Goal: Task Accomplishment & Management: Complete application form

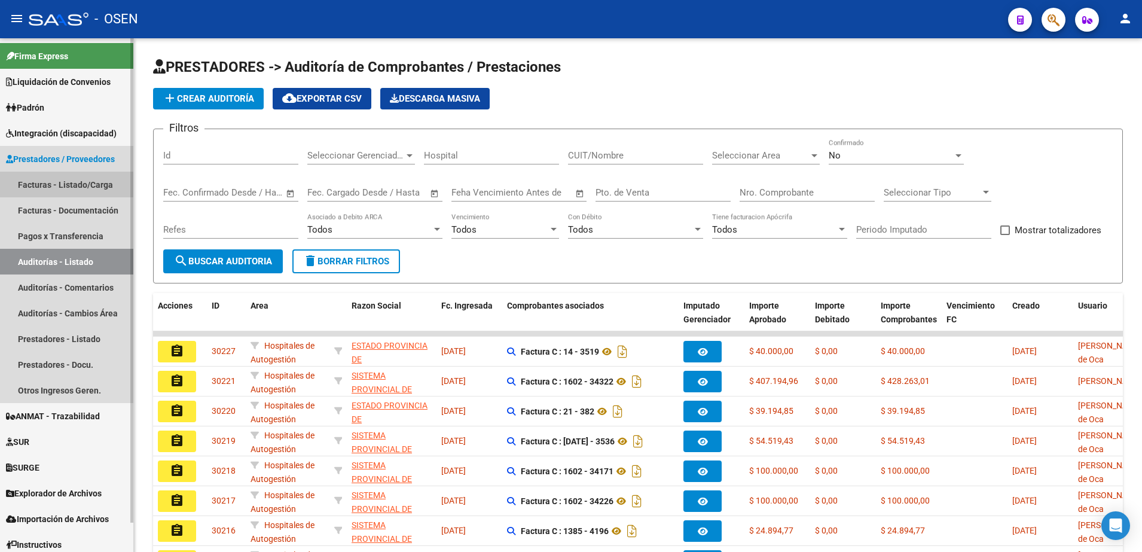
click at [56, 188] on link "Facturas - Listado/Carga" at bounding box center [66, 185] width 133 height 26
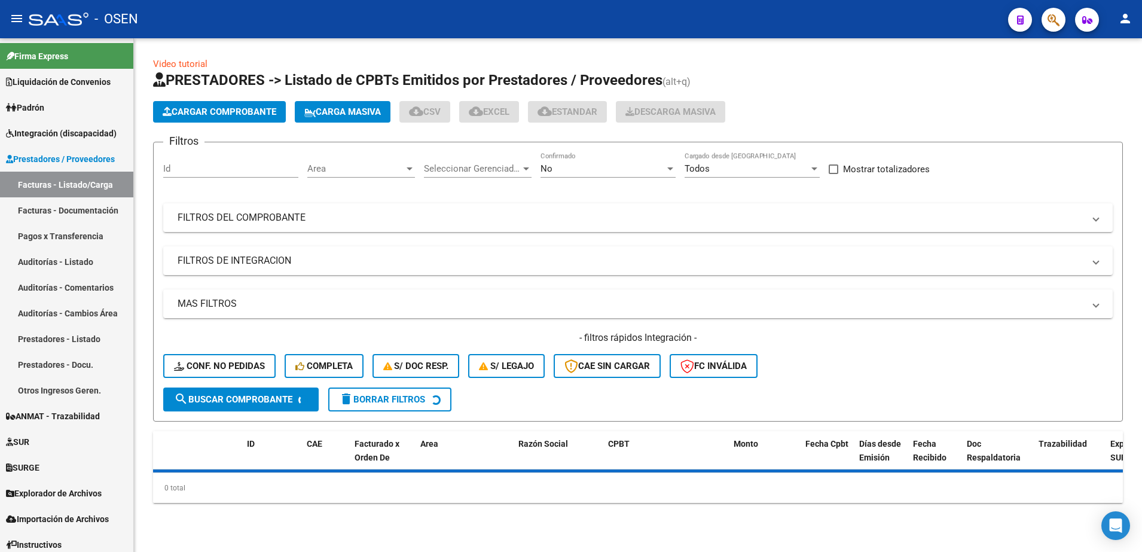
click at [541, 176] on div "No Confirmado" at bounding box center [607, 165] width 135 height 26
click at [575, 121] on span "Todos" at bounding box center [607, 115] width 135 height 27
click at [487, 207] on mat-expansion-panel-header "FILTROS DEL COMPROBANTE" at bounding box center [637, 217] width 949 height 29
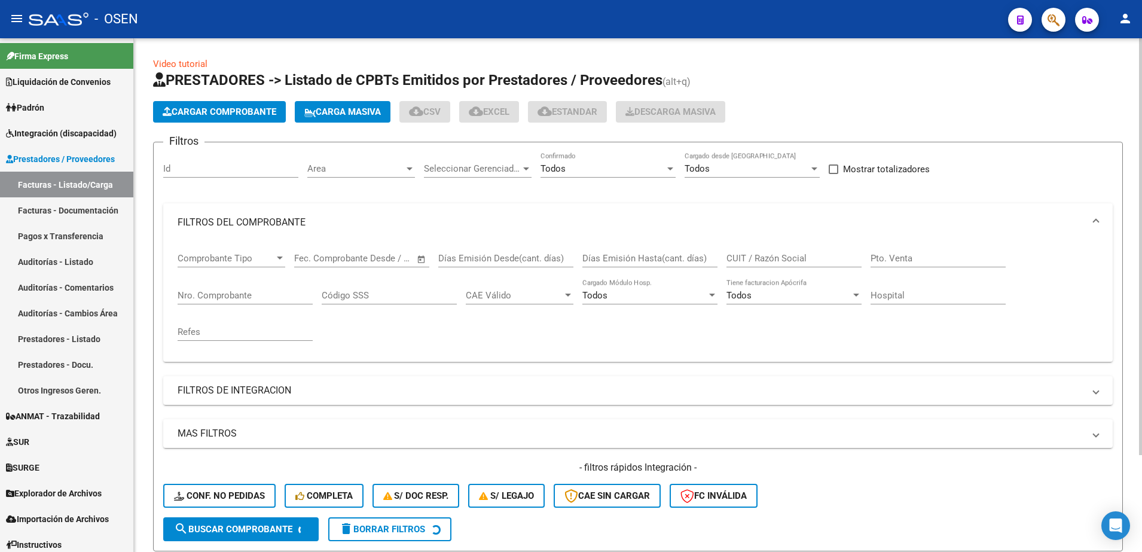
click at [774, 261] on input "CUIT / Razón Social" at bounding box center [793, 258] width 135 height 11
paste input "20323441252"
type input "20323441252"
click at [195, 296] on input "Nro. Comprobante" at bounding box center [245, 295] width 135 height 11
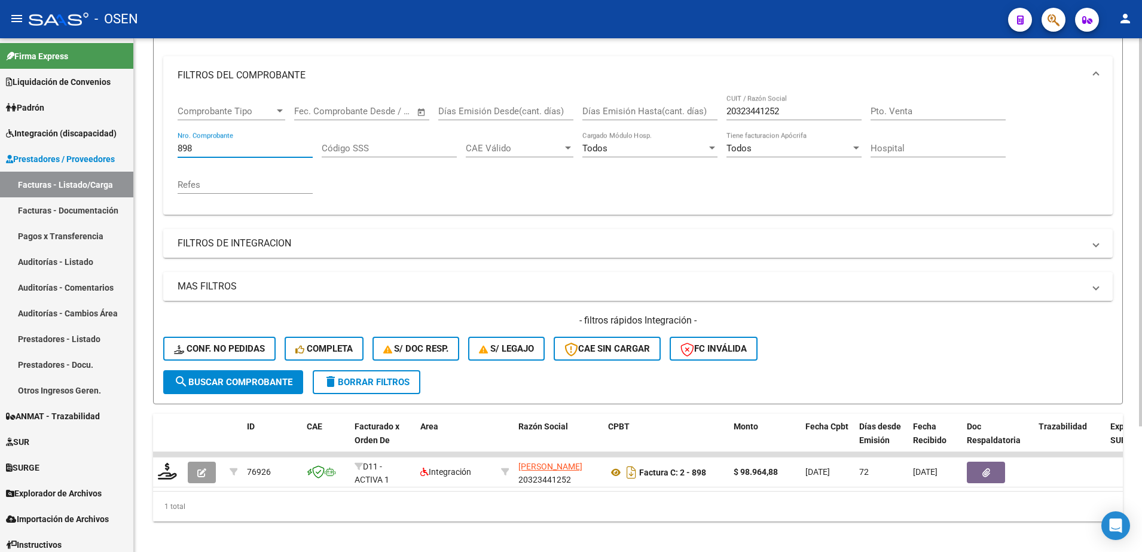
scroll to position [149, 0]
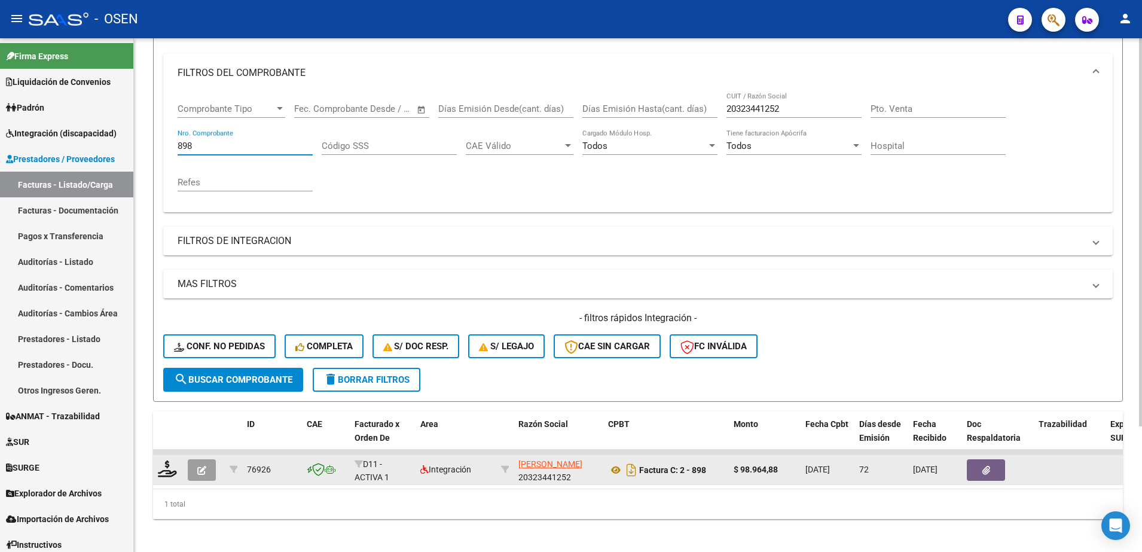
type input "898"
click at [201, 466] on icon "button" at bounding box center [201, 470] width 9 height 9
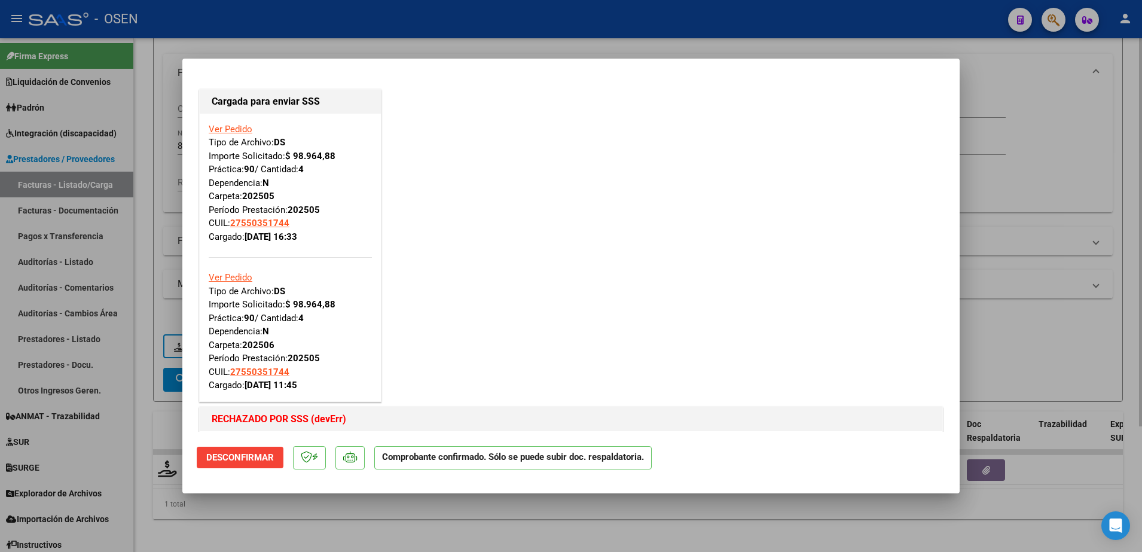
click at [270, 542] on div at bounding box center [571, 276] width 1142 height 552
type input "$ 0,00"
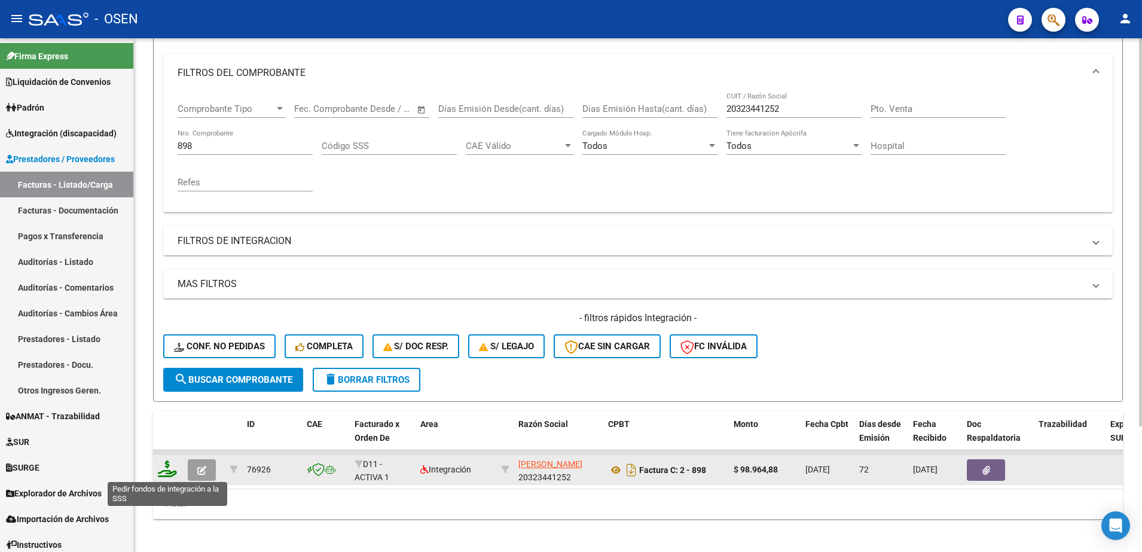
click at [170, 472] on icon at bounding box center [167, 468] width 19 height 17
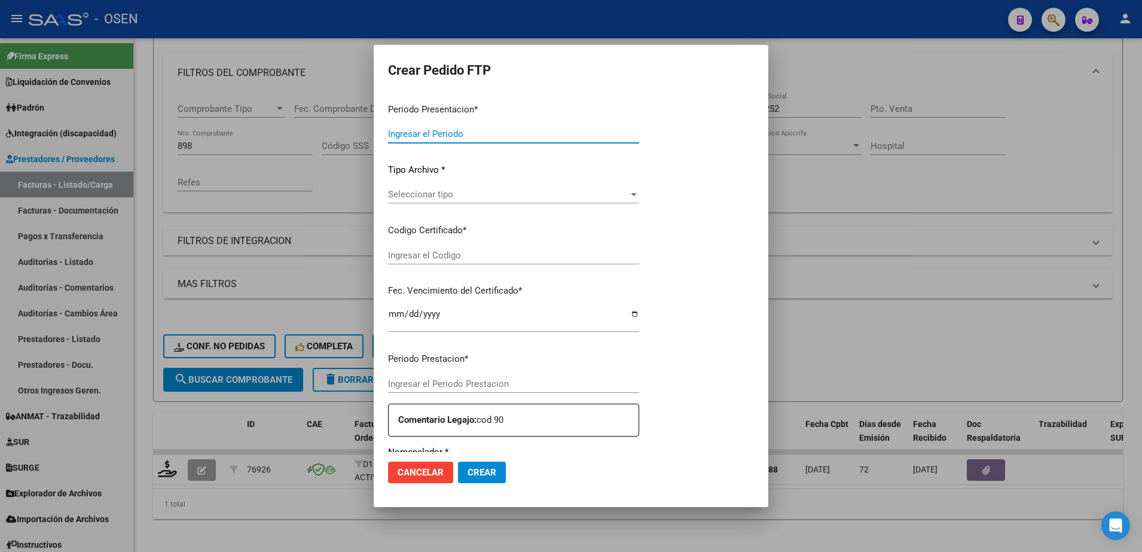
type input "202507"
type input "202505"
type input "$ 98.964,88"
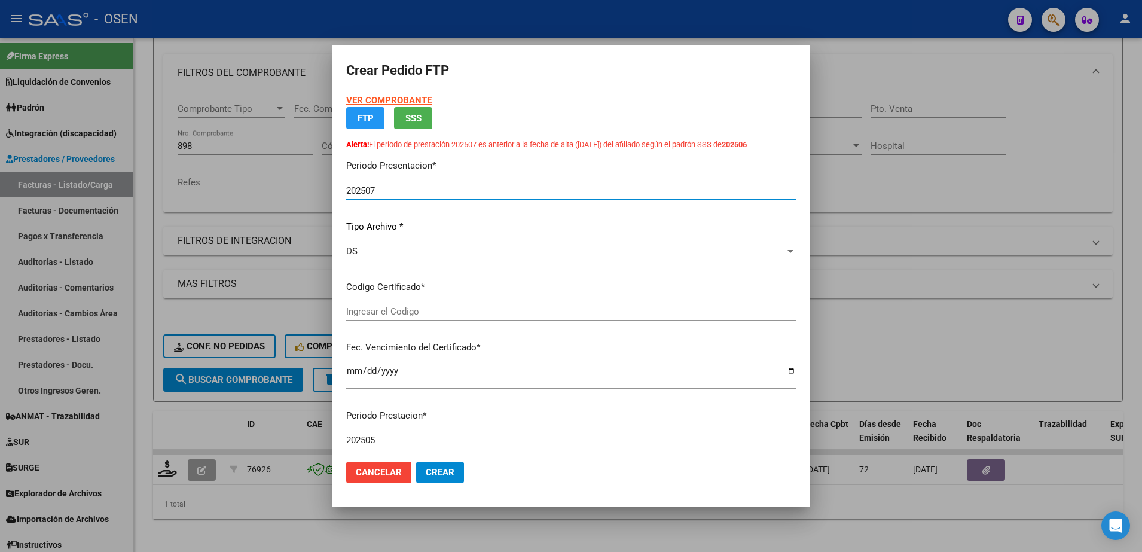
type input "ARG01000550351742024091220290912BUE27"
type input "[DATE]"
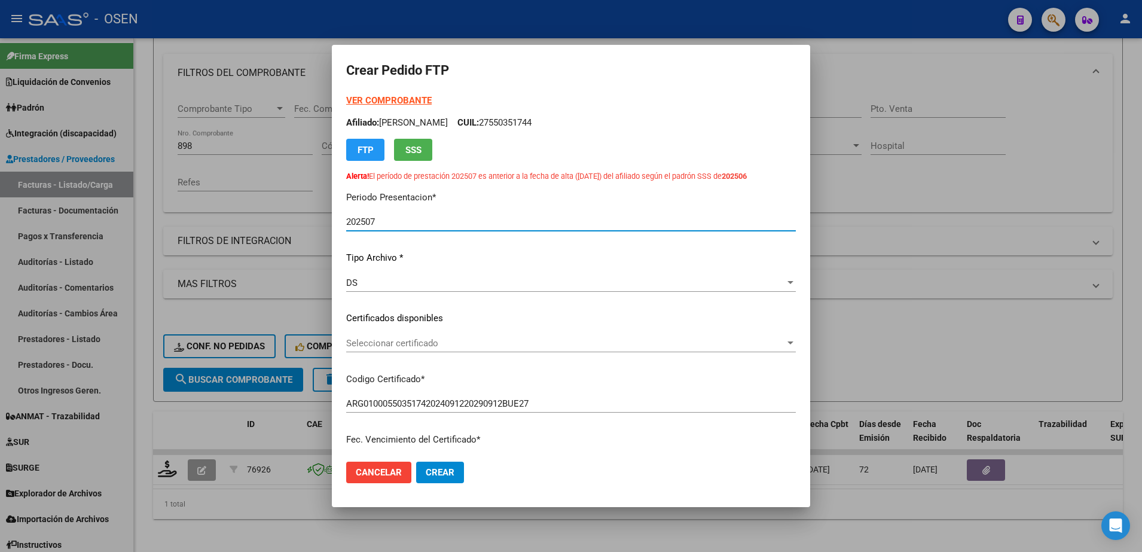
click at [392, 350] on div "Seleccionar certificado Seleccionar certificado" at bounding box center [571, 343] width 450 height 18
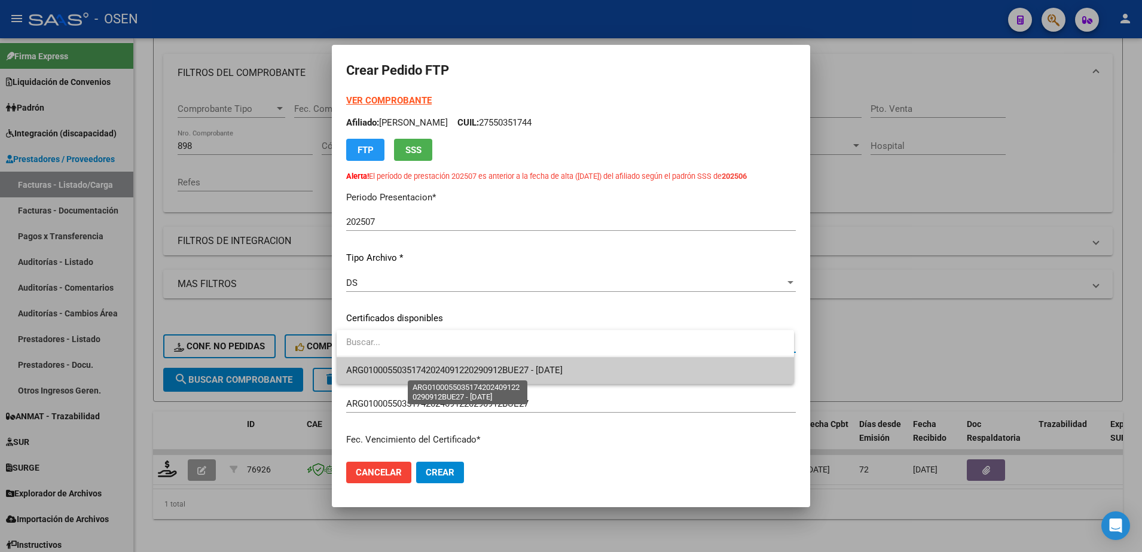
click at [387, 372] on span "ARG01000550351742024091220290912BUE27 - [DATE]" at bounding box center [454, 370] width 216 height 11
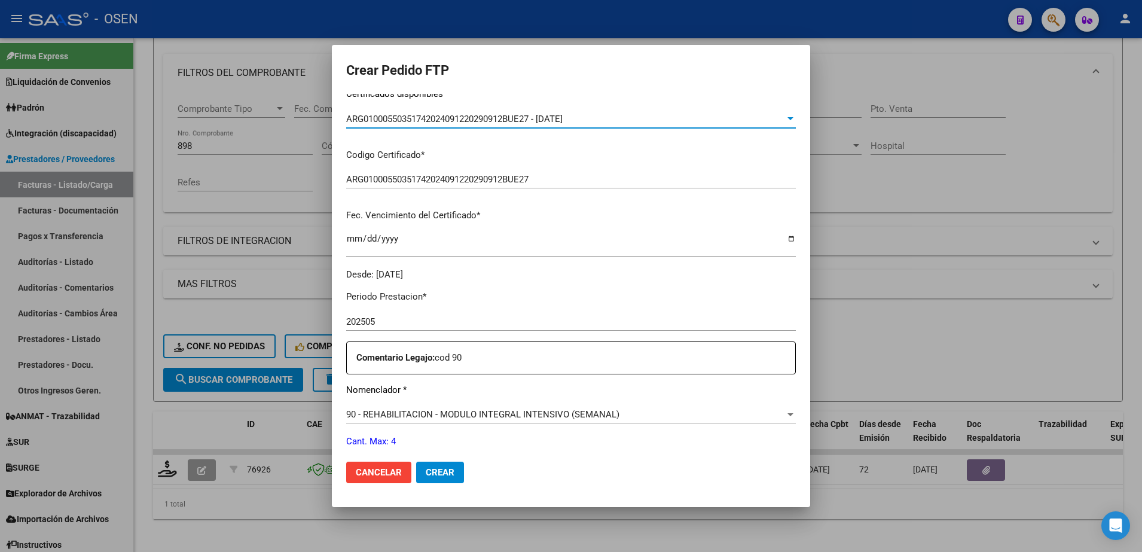
scroll to position [299, 0]
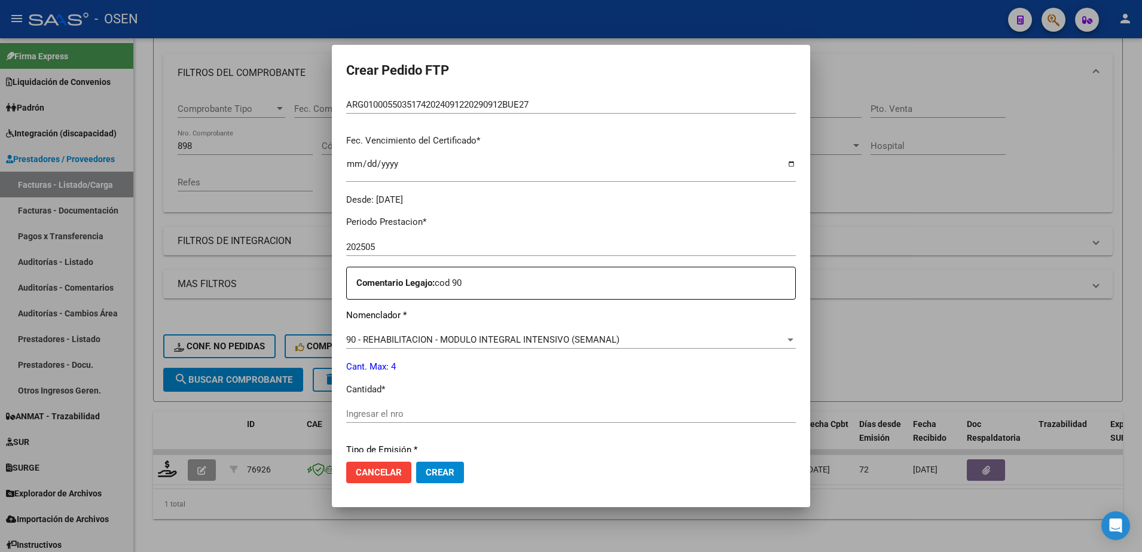
click at [379, 411] on input "Ingresar el nro" at bounding box center [571, 413] width 450 height 11
type input "4"
click at [433, 481] on button "Crear" at bounding box center [440, 473] width 48 height 22
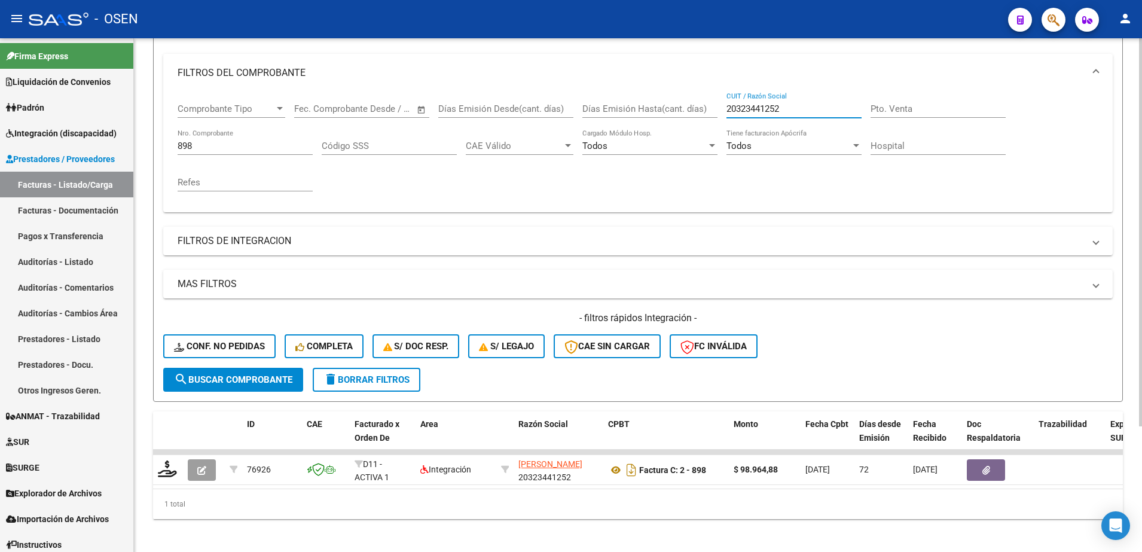
drag, startPoint x: 789, startPoint y: 109, endPoint x: 681, endPoint y: 120, distance: 108.2
click at [681, 120] on div "Comprobante Tipo Comprobante Tipo Start date – End date Fec. Comprobante Desde …" at bounding box center [638, 147] width 921 height 111
paste input "3391852464"
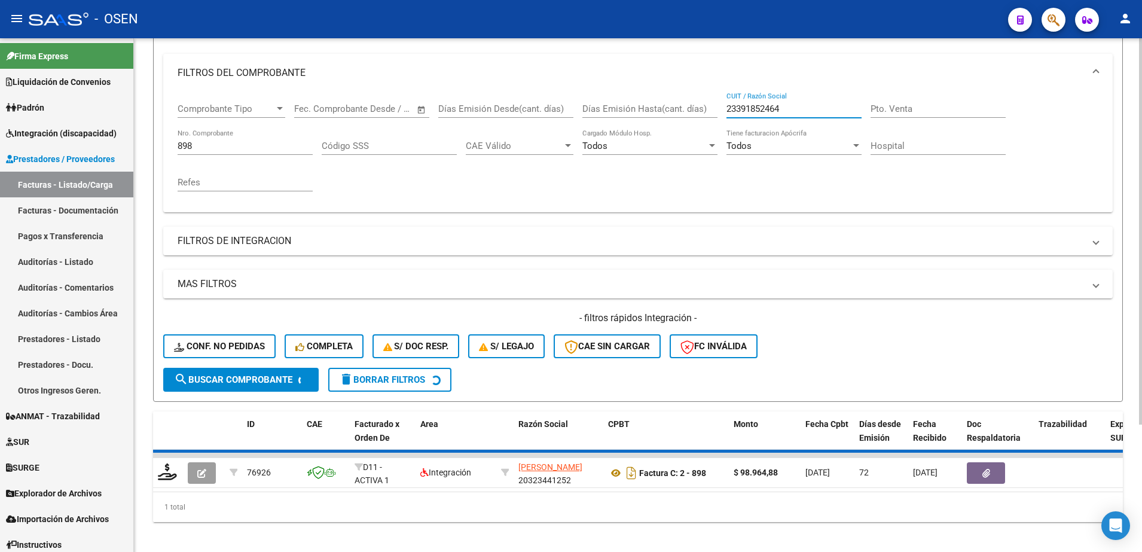
scroll to position [146, 0]
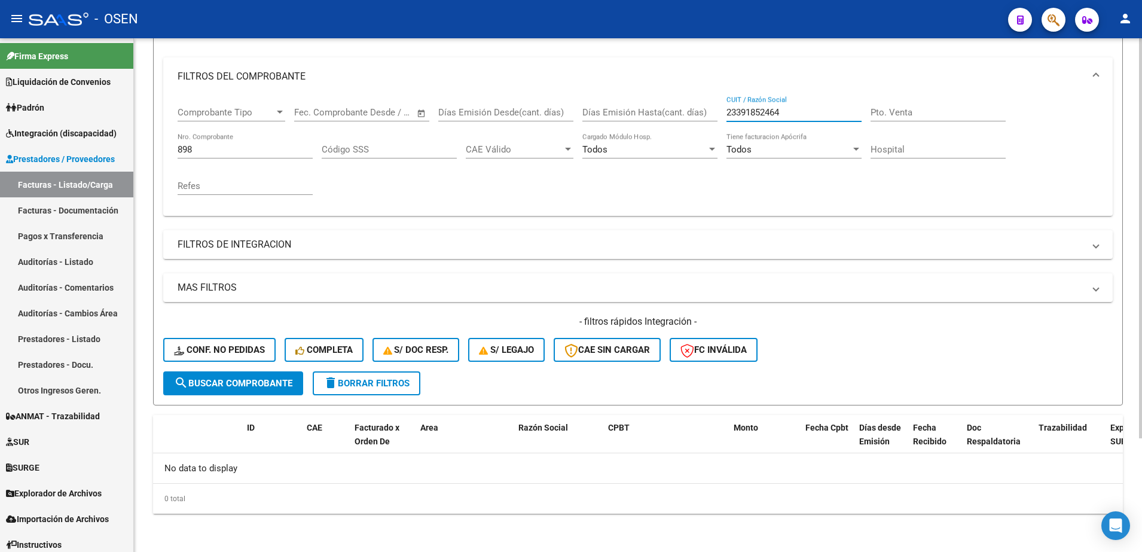
type input "23391852464"
drag, startPoint x: 197, startPoint y: 151, endPoint x: 89, endPoint y: 150, distance: 107.6
click at [89, 150] on mat-sidenav-container "Firma Express Liquidación de Convenios SSS - Sur Padrón Afiliados Empadronados …" at bounding box center [571, 295] width 1142 height 514
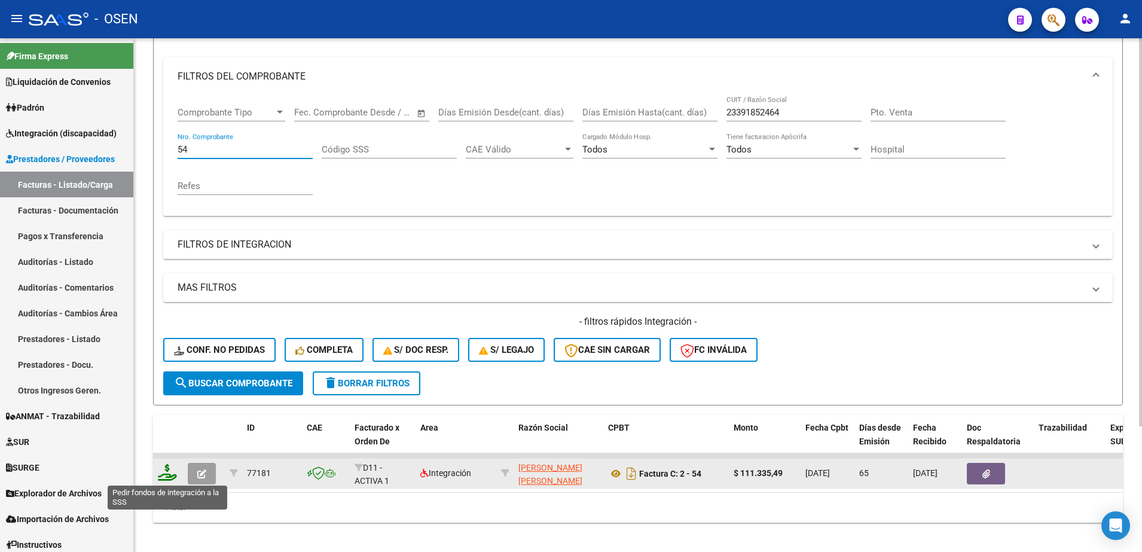
type input "54"
click at [162, 476] on icon at bounding box center [167, 472] width 19 height 17
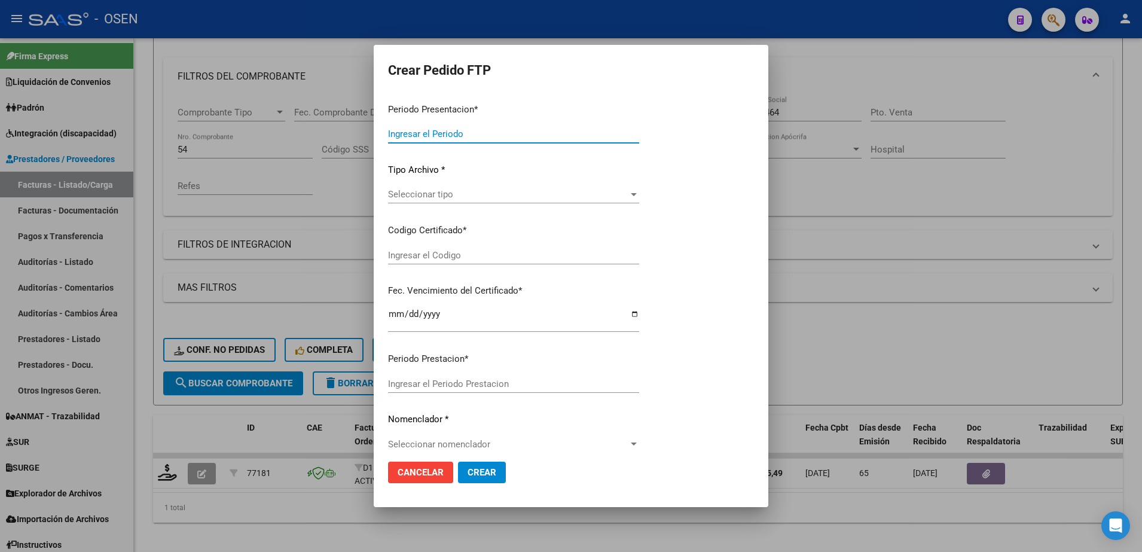
type input "202507"
type input "202505"
type input "$ 111.335,49"
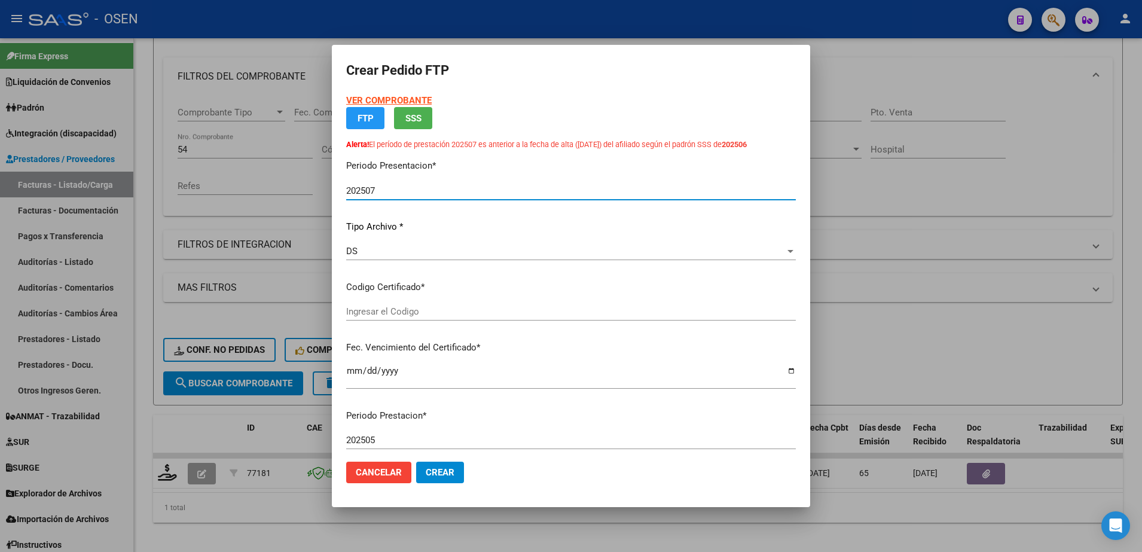
type input "ARG01000550351742024091220290912BUE27"
type input "[DATE]"
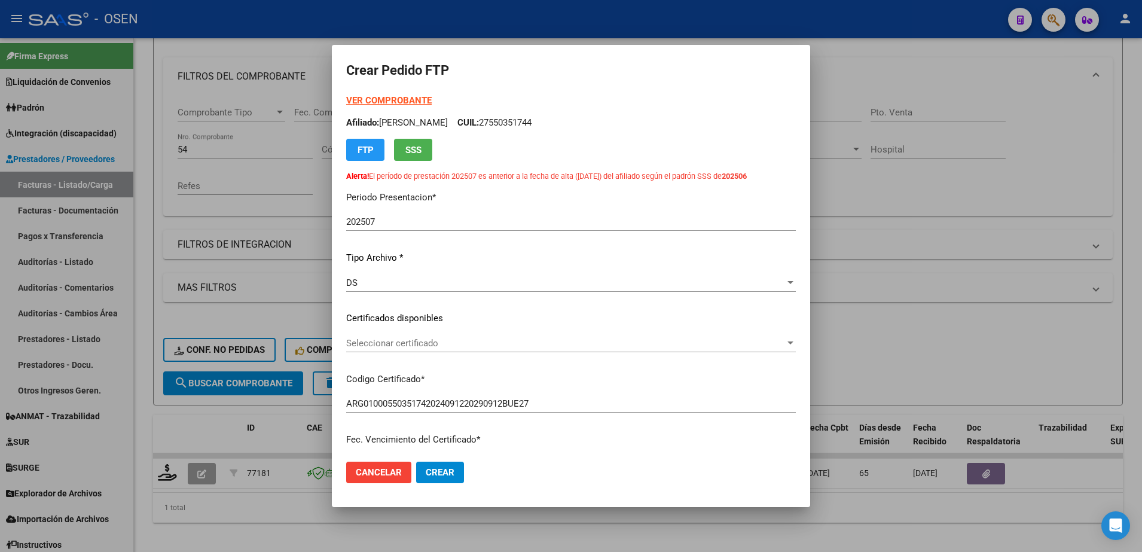
click at [392, 353] on div "Seleccionar certificado Seleccionar certificado" at bounding box center [571, 348] width 450 height 29
click at [389, 338] on span "Seleccionar certificado" at bounding box center [565, 343] width 439 height 11
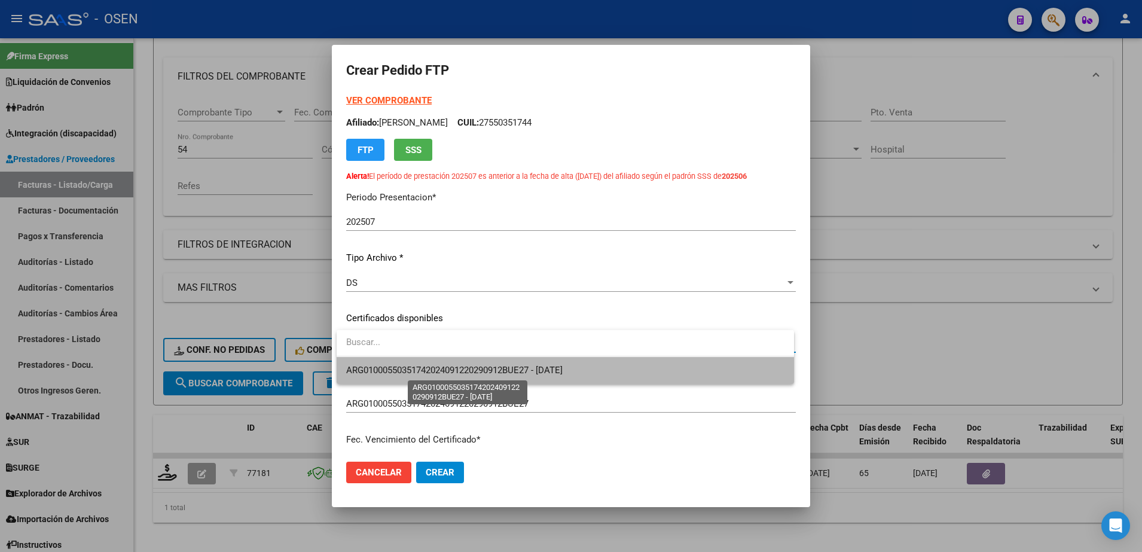
click at [385, 365] on span "ARG01000550351742024091220290912BUE27 - [DATE]" at bounding box center [454, 370] width 216 height 11
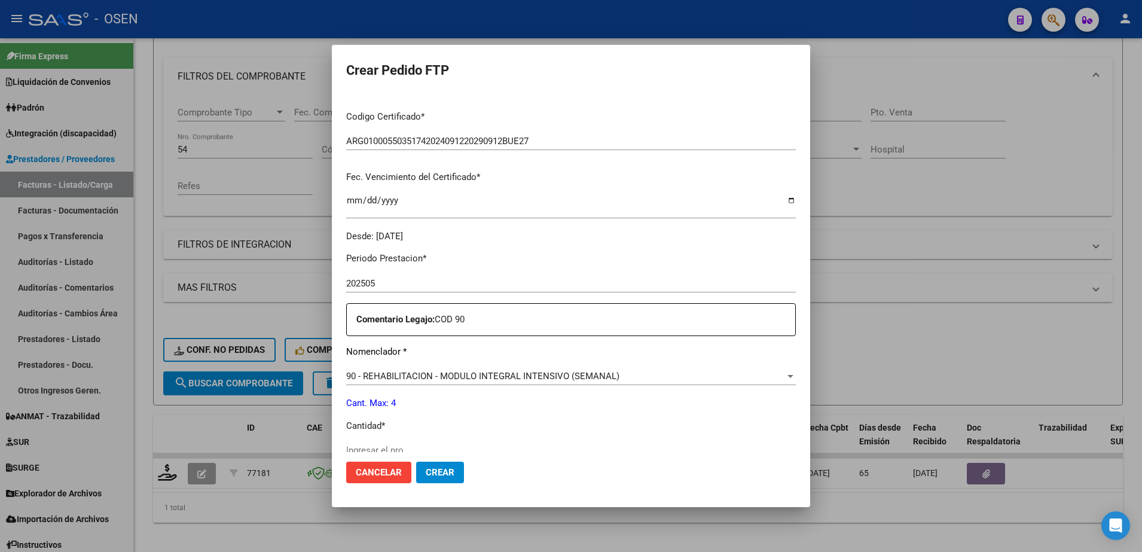
scroll to position [299, 0]
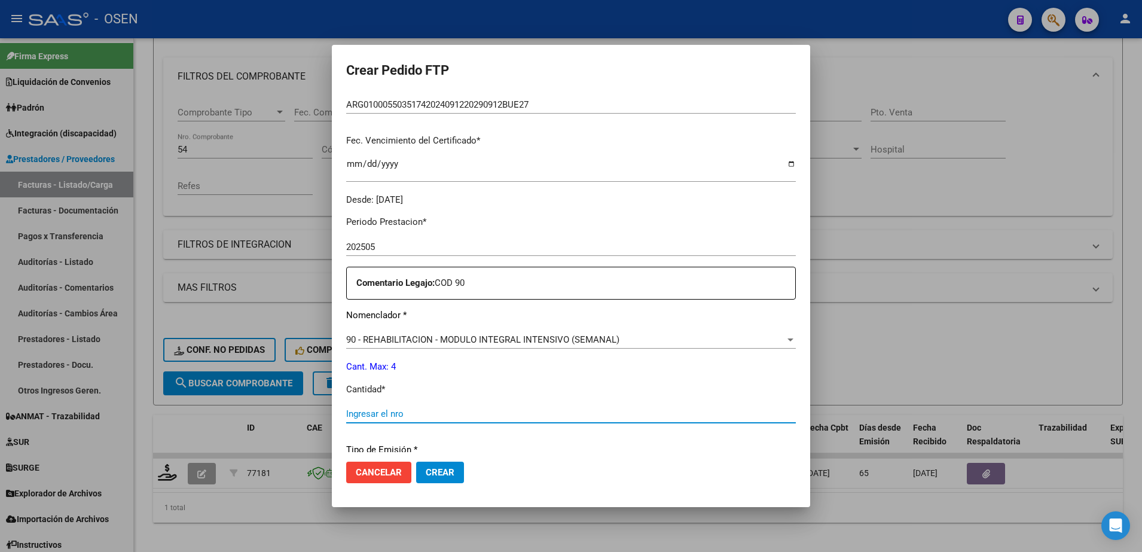
click at [402, 417] on input "Ingresar el nro" at bounding box center [571, 413] width 450 height 11
type input "4"
click at [416, 462] on button "Crear" at bounding box center [440, 473] width 48 height 22
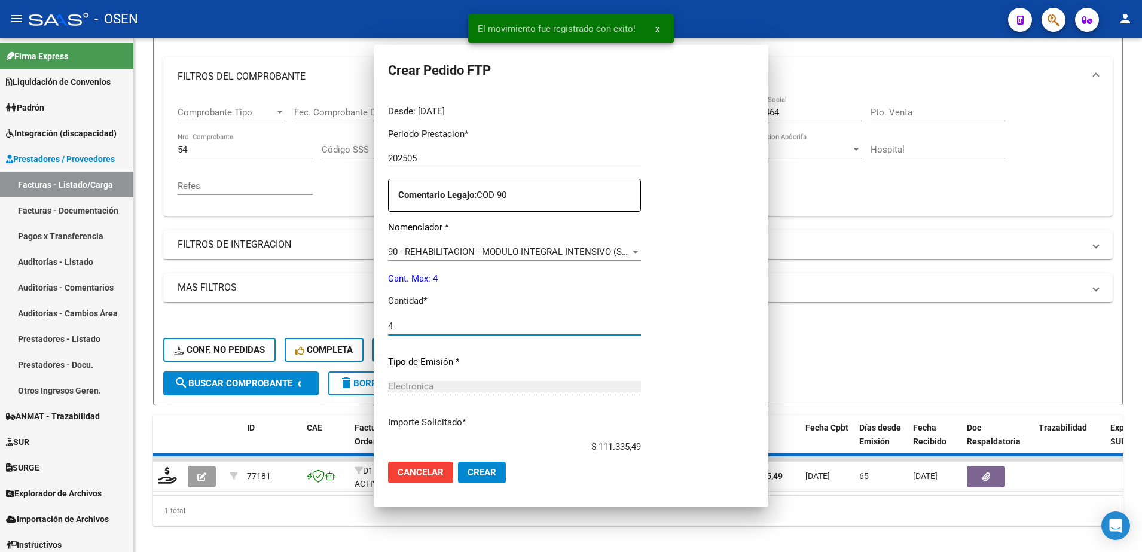
scroll to position [211, 0]
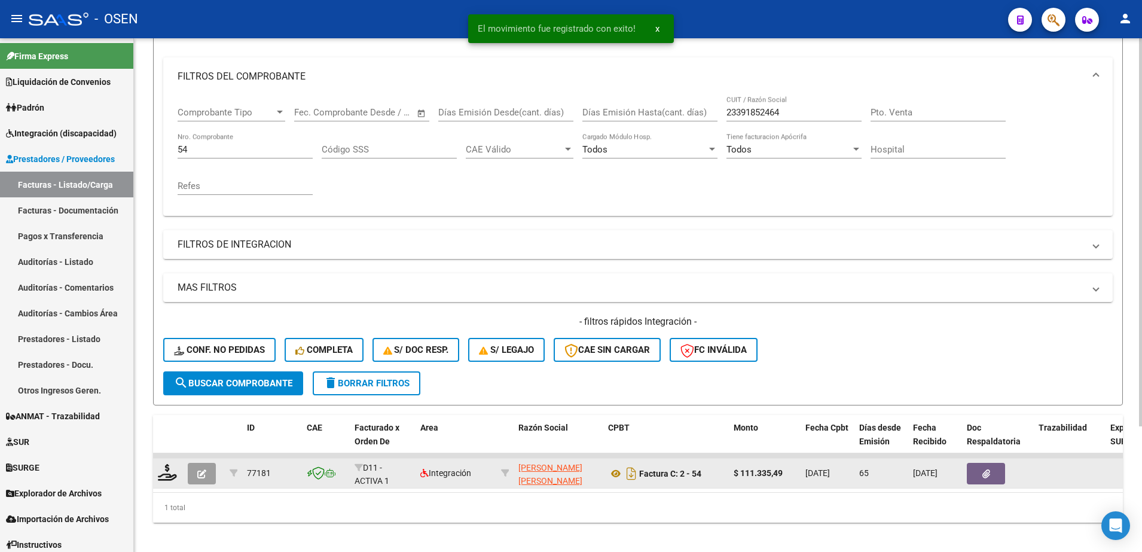
click at [200, 479] on button "button" at bounding box center [202, 474] width 28 height 22
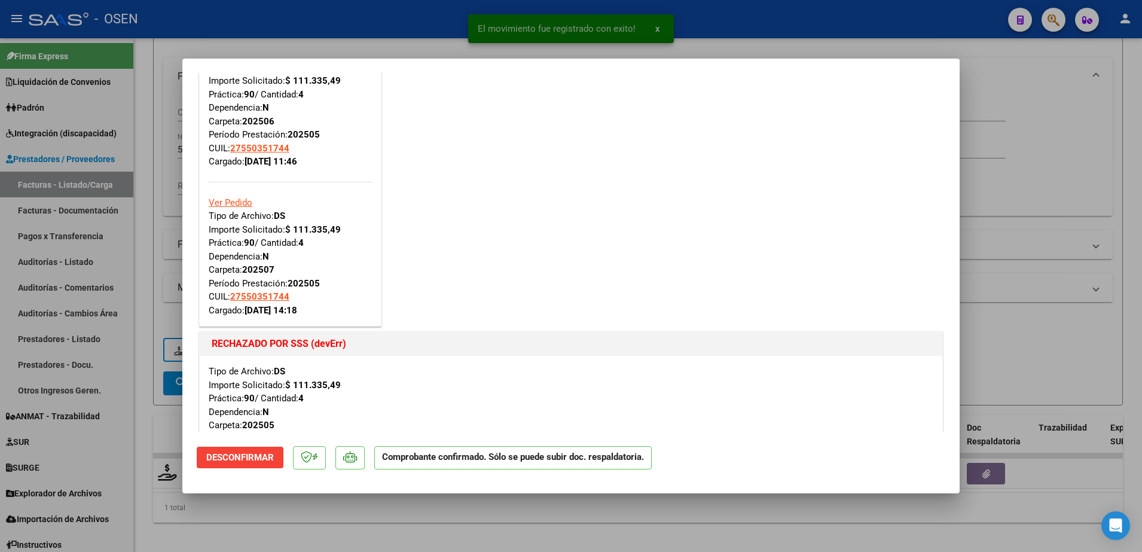
scroll to position [224, 0]
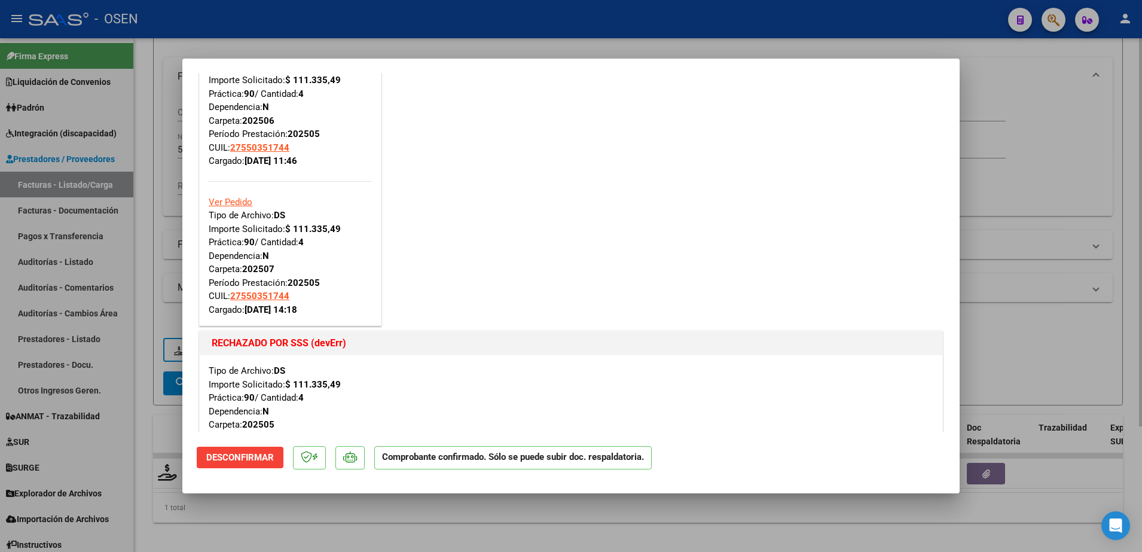
click at [405, 537] on div at bounding box center [571, 276] width 1142 height 552
type input "$ 0,00"
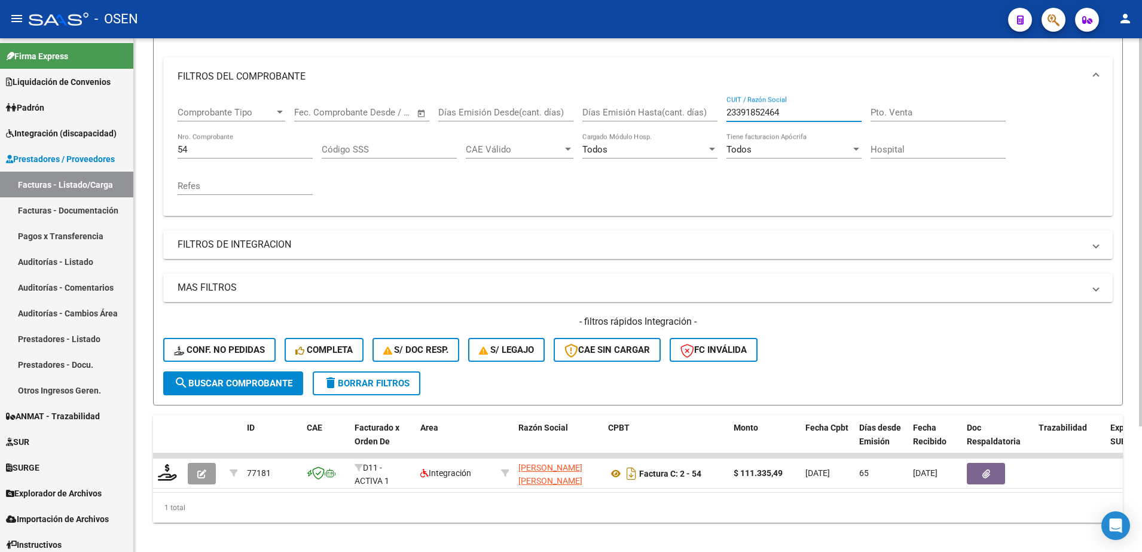
drag, startPoint x: 786, startPoint y: 112, endPoint x: 613, endPoint y: 129, distance: 173.6
click at [614, 129] on div "Comprobante Tipo Comprobante Tipo Start date – End date Fec. Comprobante Desde …" at bounding box center [638, 151] width 921 height 111
paste input "7344120396"
type input "27344120396"
drag, startPoint x: 194, startPoint y: 146, endPoint x: 145, endPoint y: 149, distance: 49.1
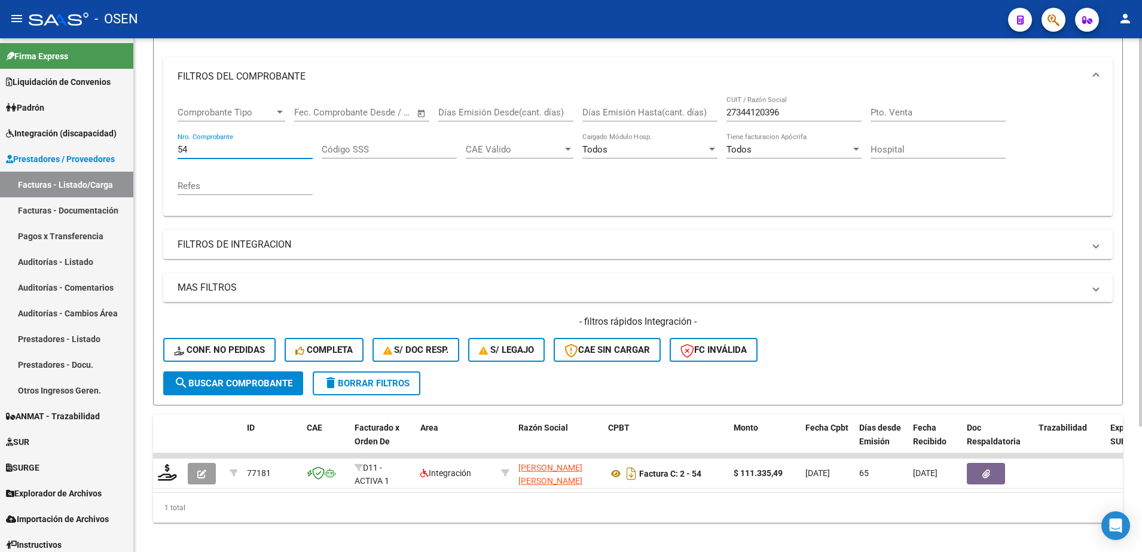
click at [145, 149] on div "Video tutorial PRESTADORES -> Listado de CPBTs Emitidos por Prestadores / Prove…" at bounding box center [638, 226] width 1008 height 668
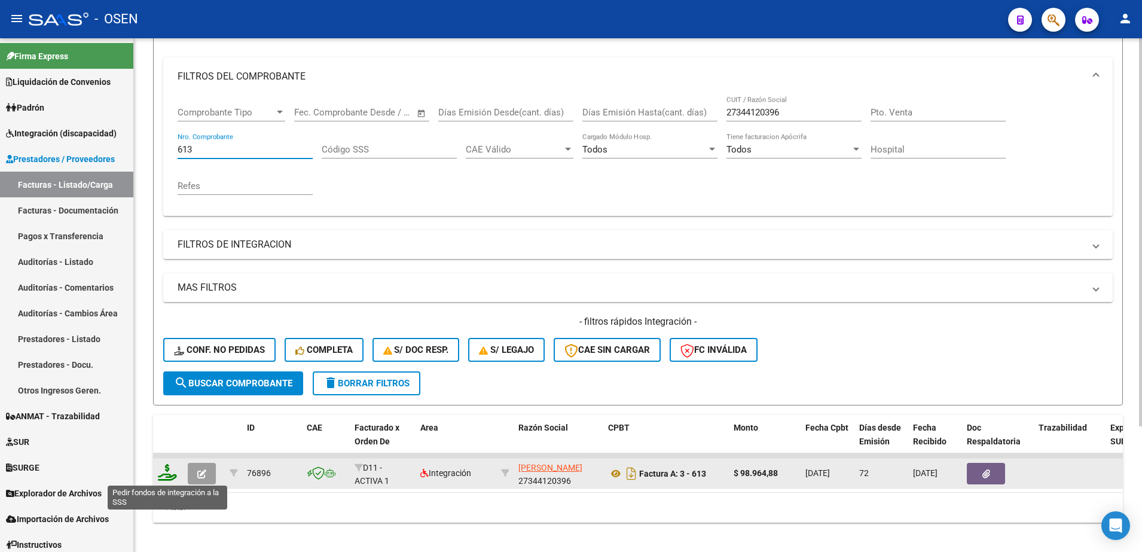
type input "613"
click at [171, 476] on icon at bounding box center [167, 472] width 19 height 17
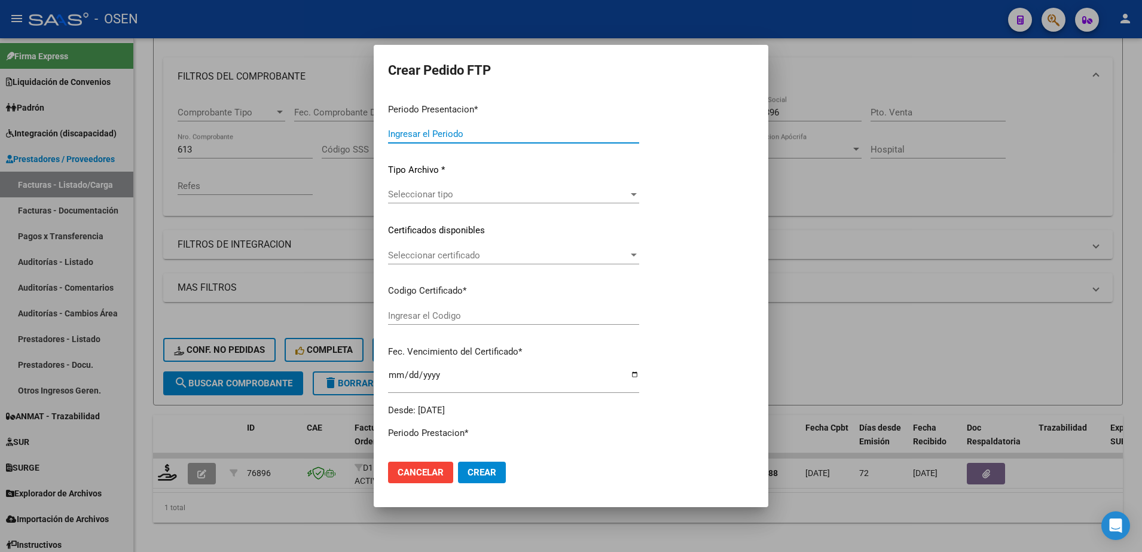
type input "202507"
type input "202505"
type input "$ 98.964,88"
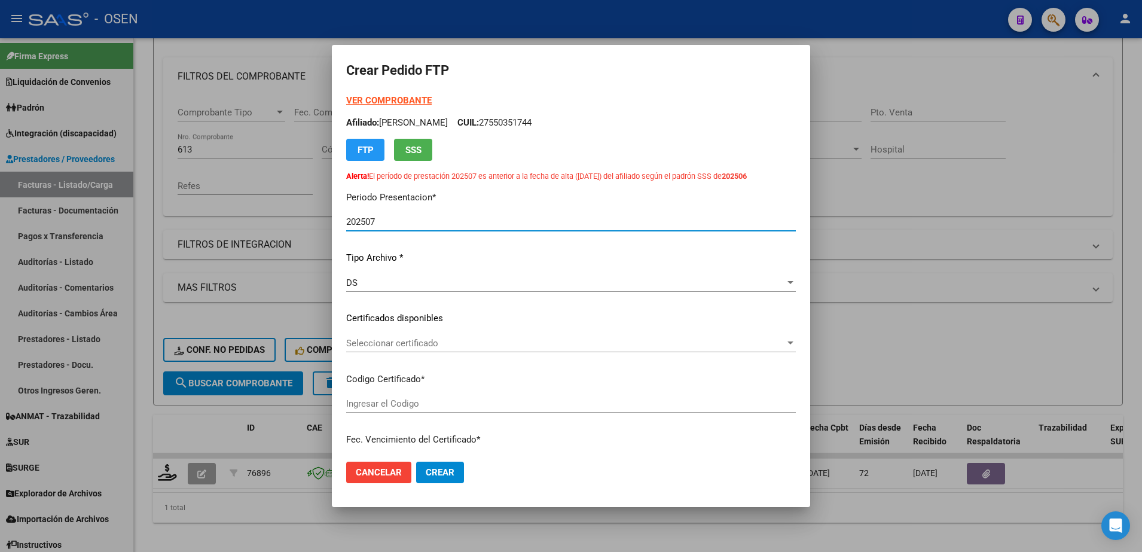
type input "ARG01000550351742024091220290912BUE27"
type input "[DATE]"
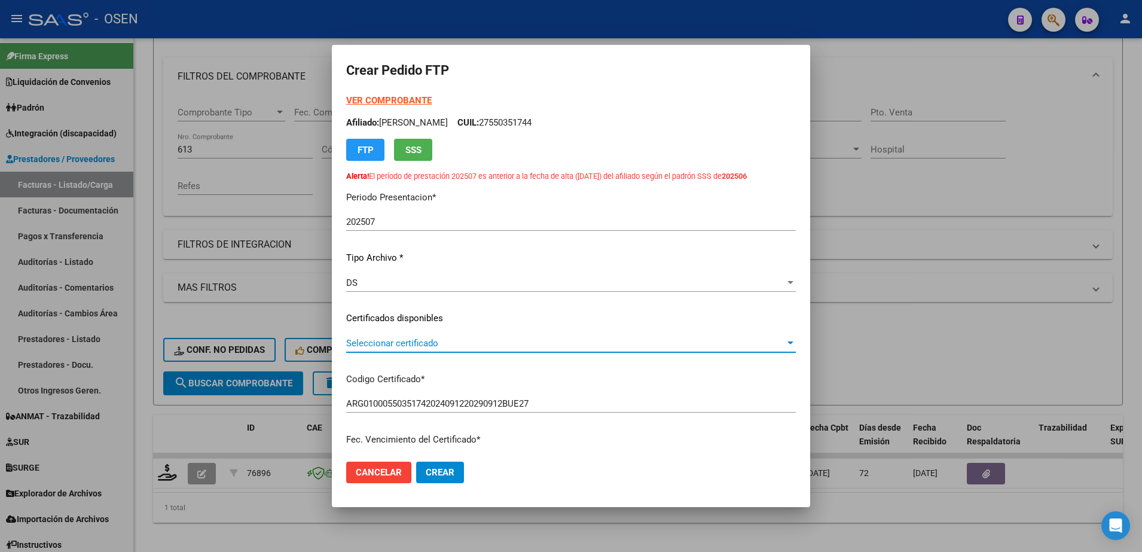
click at [389, 345] on span "Seleccionar certificado" at bounding box center [565, 343] width 439 height 11
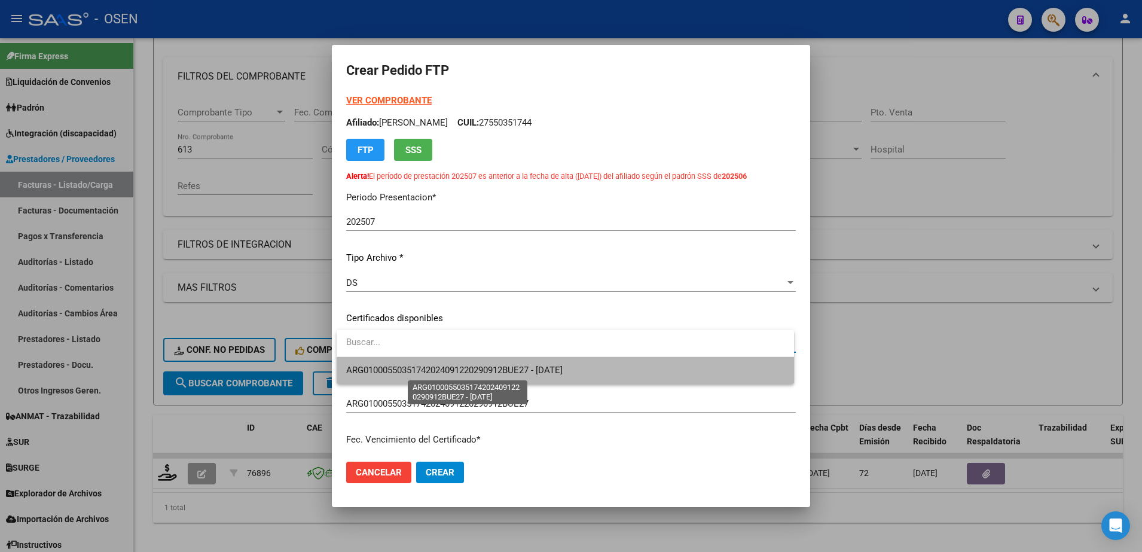
click at [407, 373] on span "ARG01000550351742024091220290912BUE27 - [DATE]" at bounding box center [454, 370] width 216 height 11
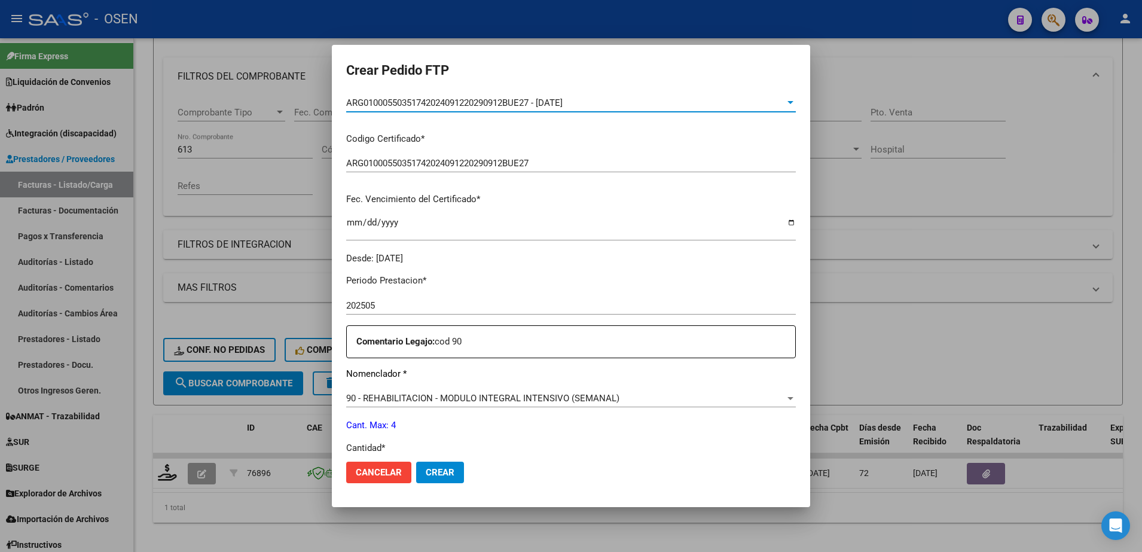
scroll to position [299, 0]
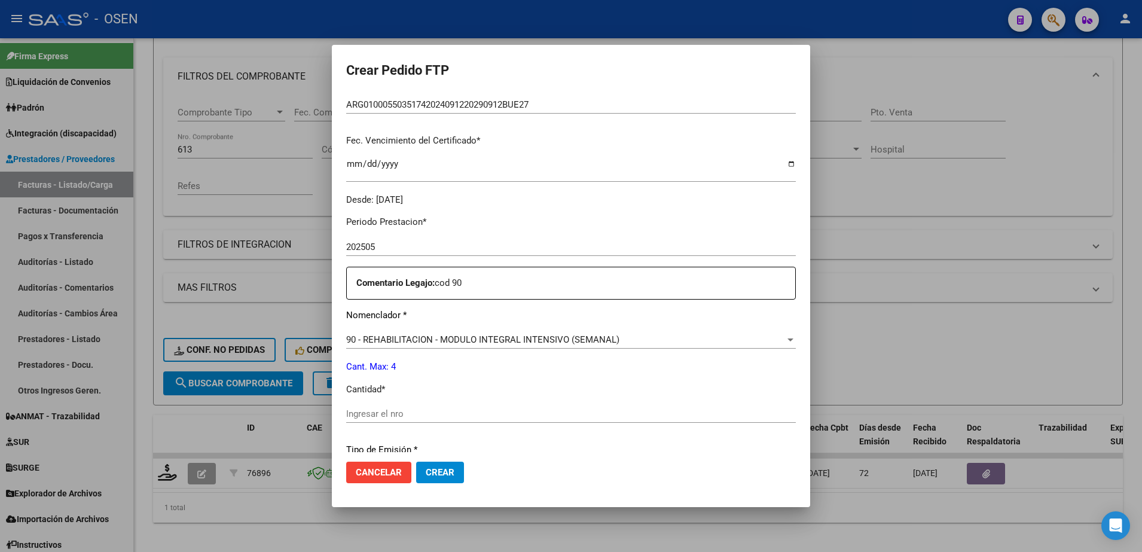
click at [379, 408] on input "Ingresar el nro" at bounding box center [571, 413] width 450 height 11
type input "4"
click at [416, 462] on button "Crear" at bounding box center [440, 473] width 48 height 22
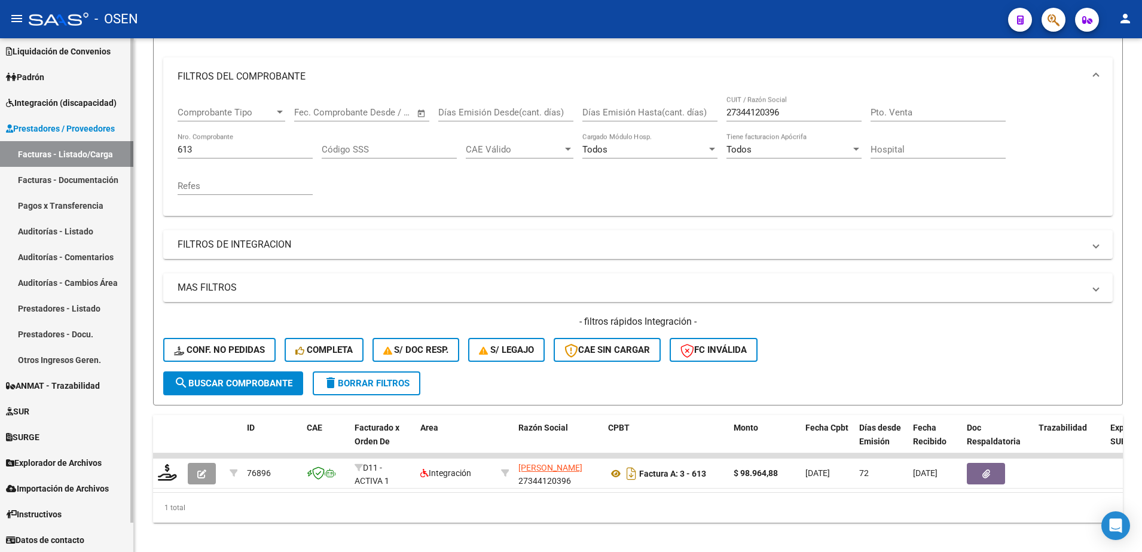
scroll to position [31, 0]
click at [26, 482] on span "Importación de Archivos" at bounding box center [57, 487] width 103 height 13
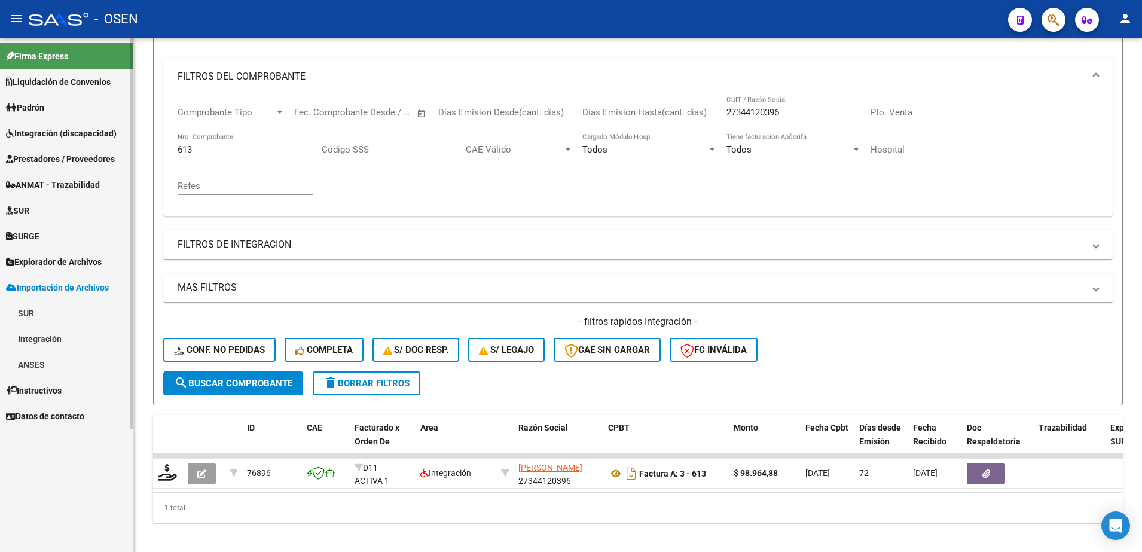
scroll to position [0, 0]
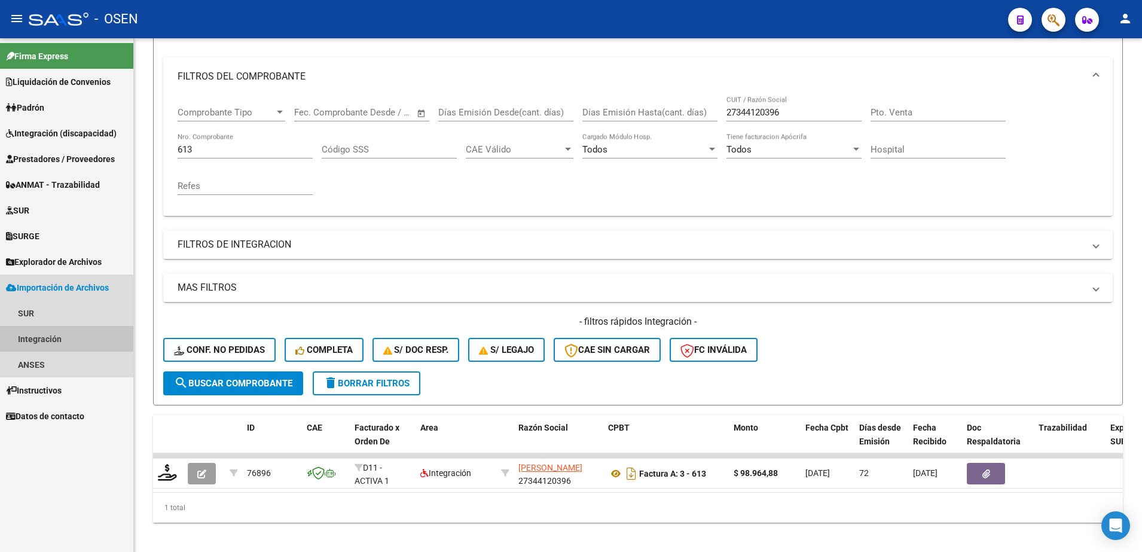
click at [50, 343] on link "Integración" at bounding box center [66, 339] width 133 height 26
